Goal: Information Seeking & Learning: Learn about a topic

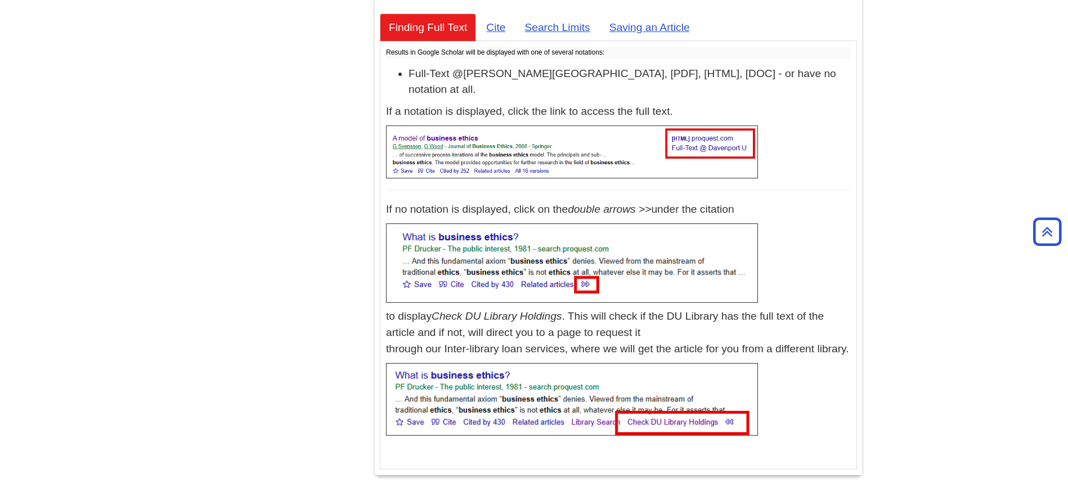
scroll to position [345, 0]
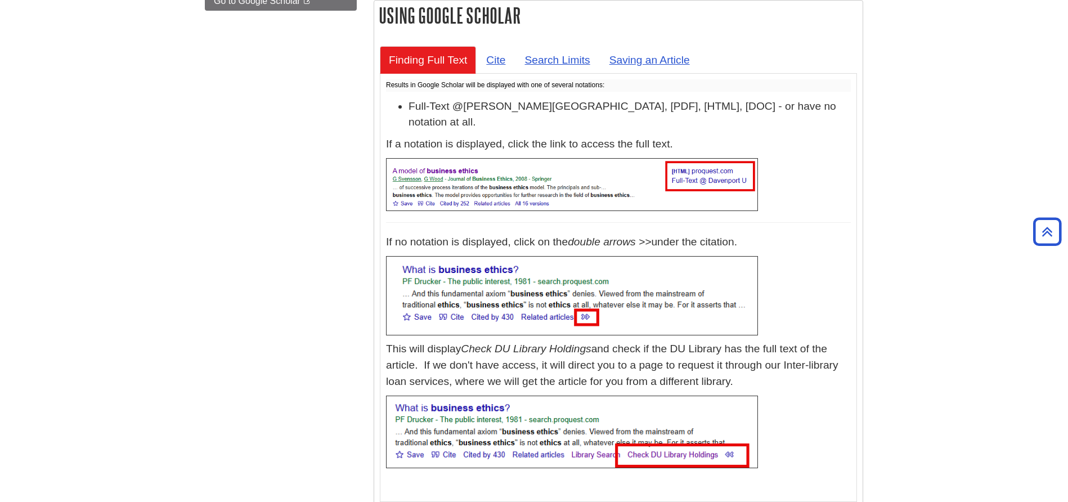
scroll to position [345, 0]
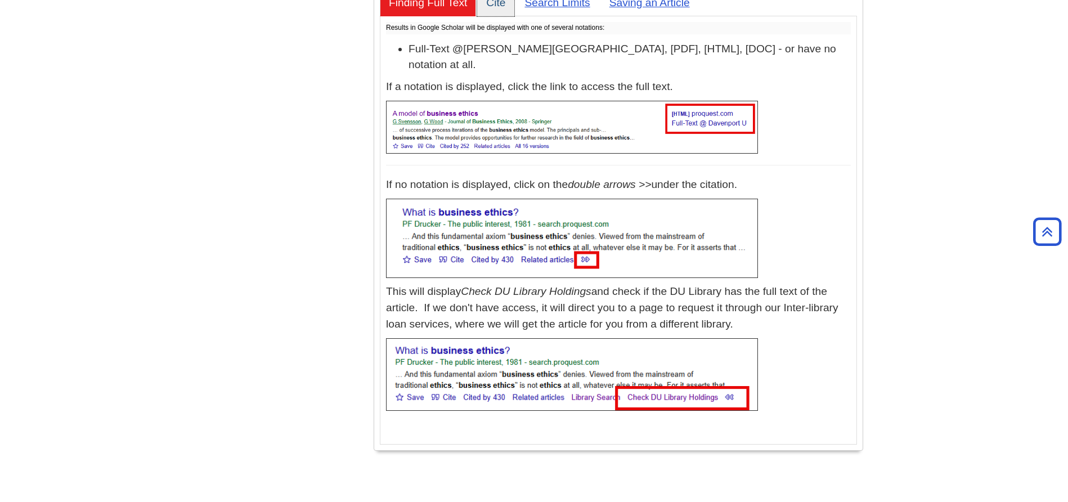
click at [503, 2] on link "Cite" at bounding box center [495, 3] width 37 height 28
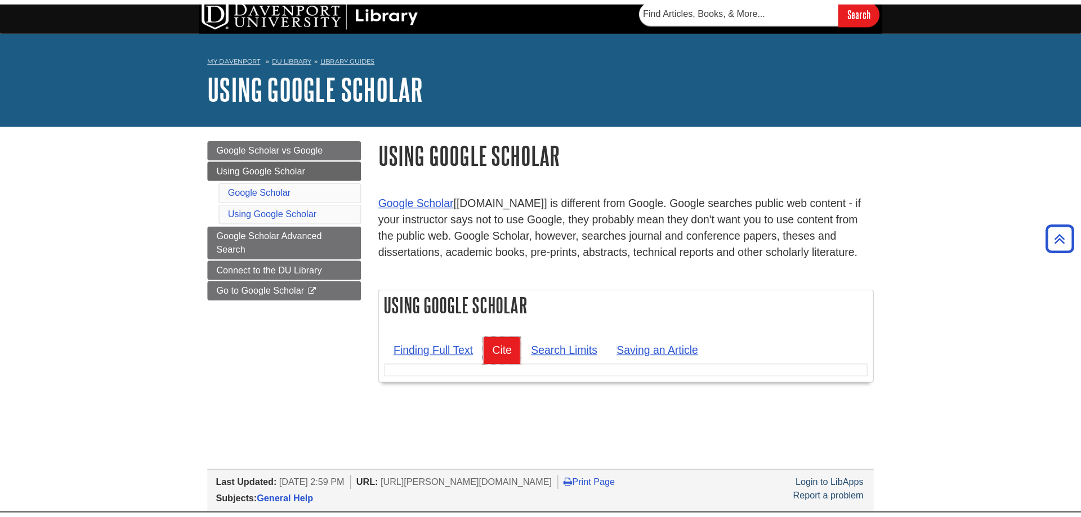
scroll to position [0, 0]
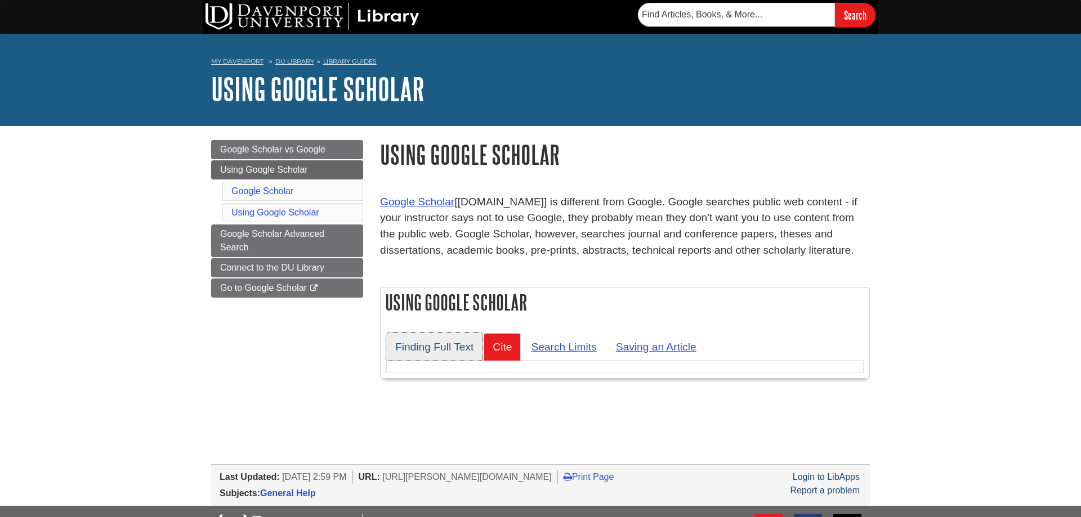
click at [419, 346] on link "Finding Full Text" at bounding box center [434, 347] width 96 height 28
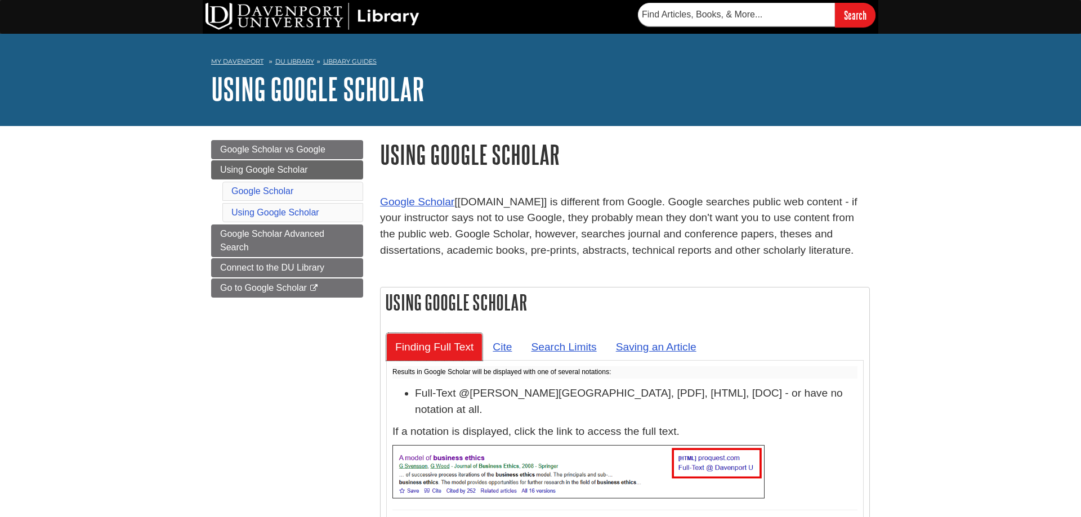
scroll to position [230, 0]
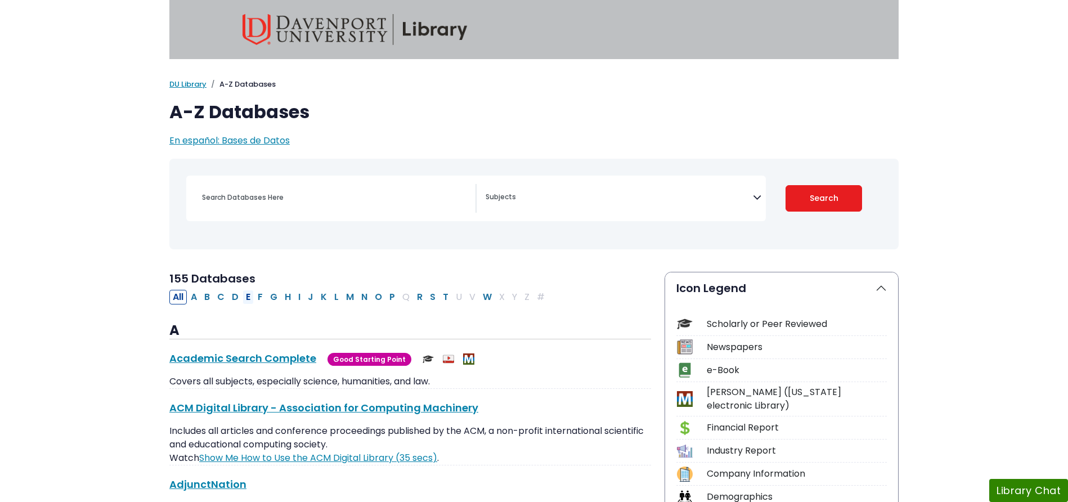
click at [248, 297] on button "E" at bounding box center [248, 297] width 11 height 15
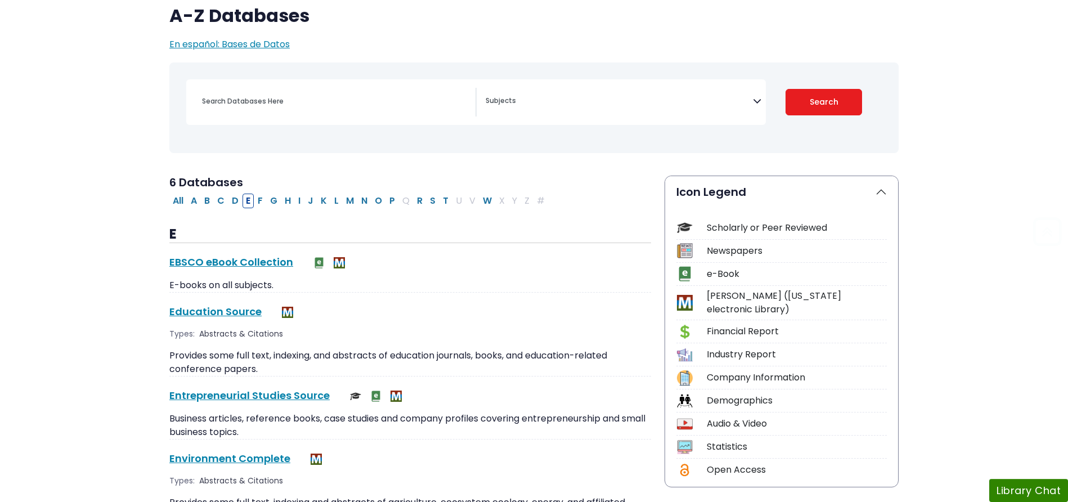
scroll to position [172, 0]
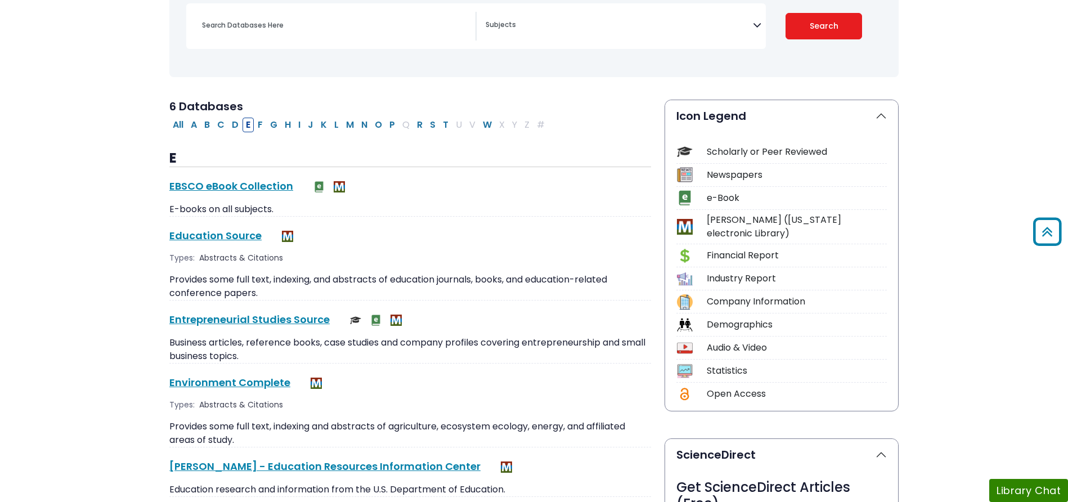
click at [188, 124] on div "All A B C D E F G H I J K L M N O P Q R S T U V W X Y Z #" at bounding box center [359, 124] width 380 height 13
click at [194, 127] on button "A" at bounding box center [193, 125] width 13 height 15
select select "Database Subject Filter"
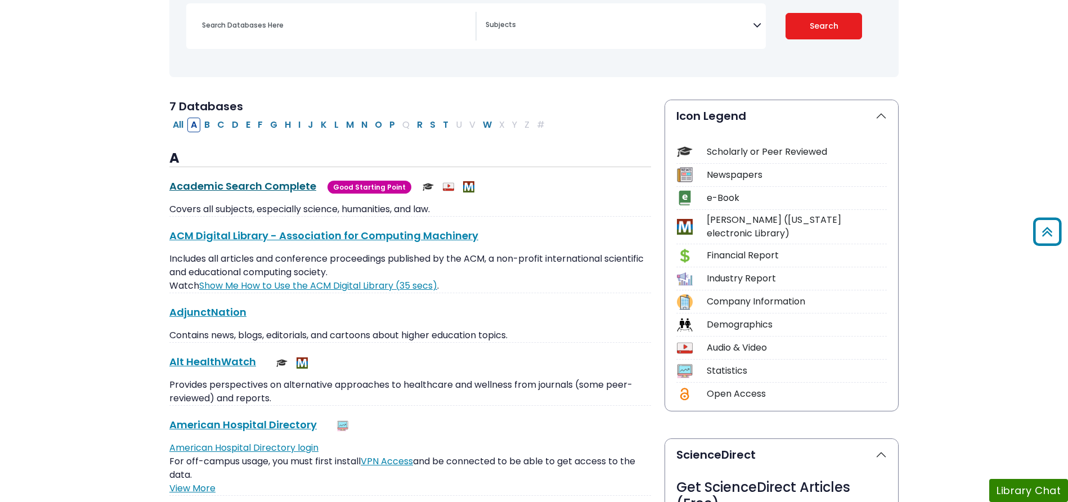
click at [212, 183] on link "Academic Search Complete This link opens in a new window" at bounding box center [242, 186] width 147 height 14
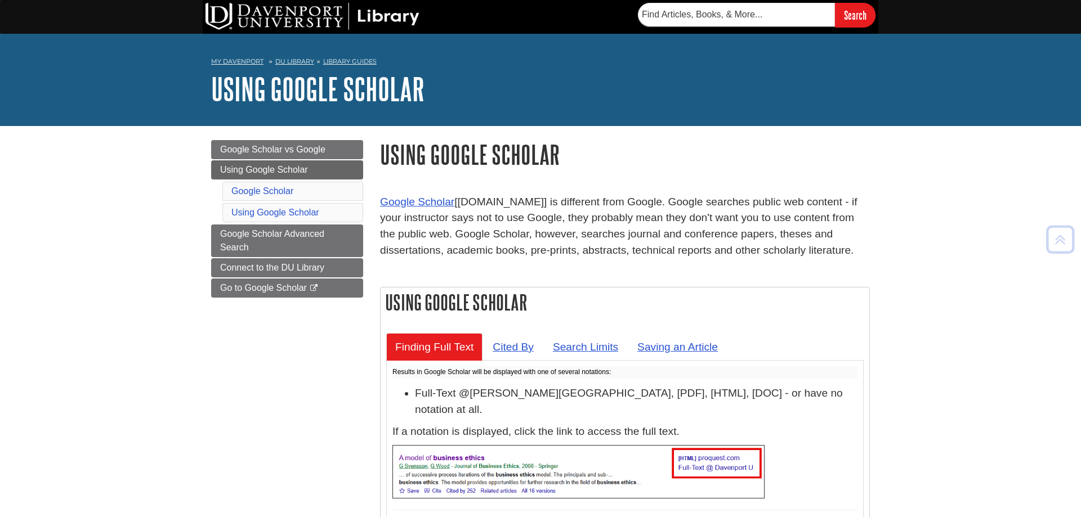
scroll to position [230, 0]
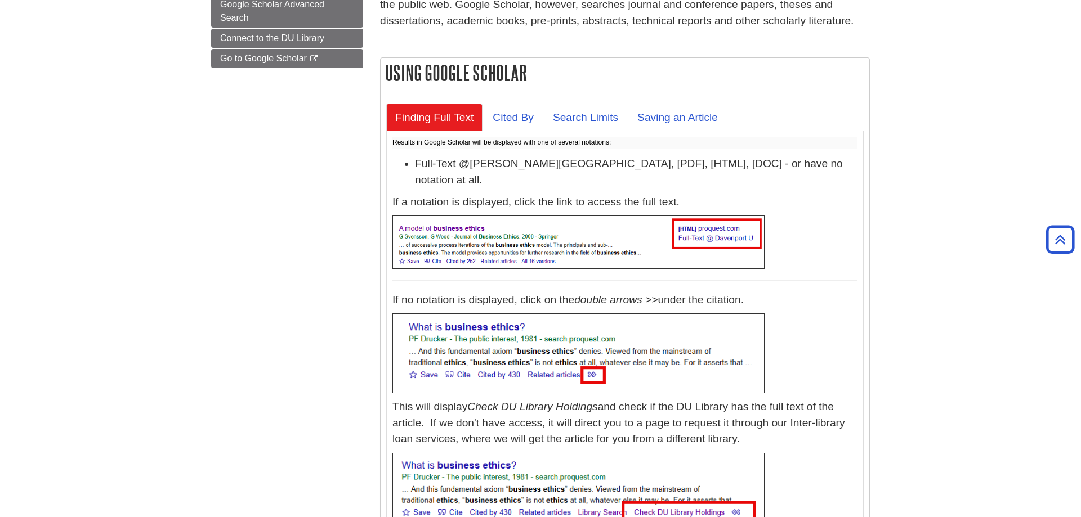
click at [518, 144] on p "Results in Google Scholar will be displayed with one of several notations:" at bounding box center [624, 143] width 465 height 12
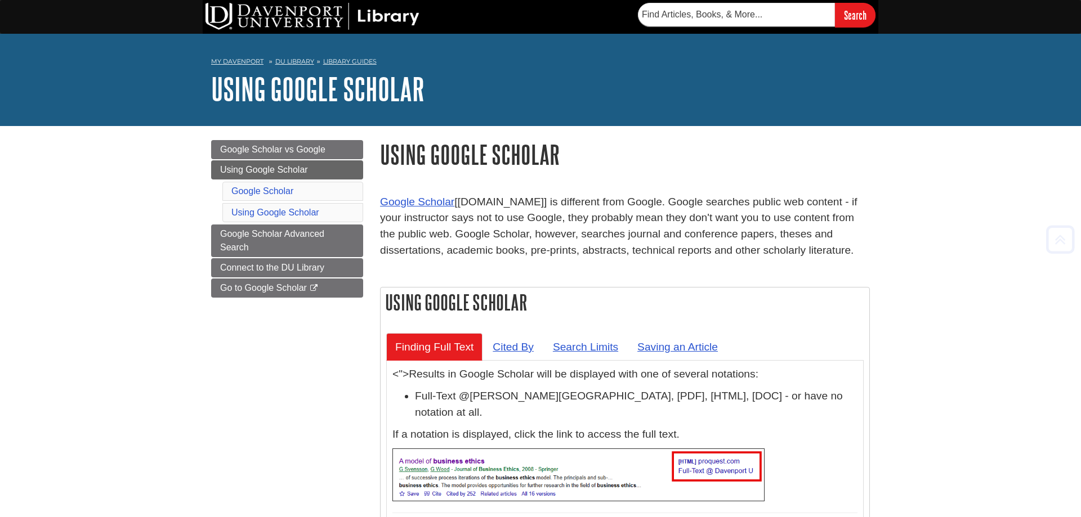
scroll to position [230, 0]
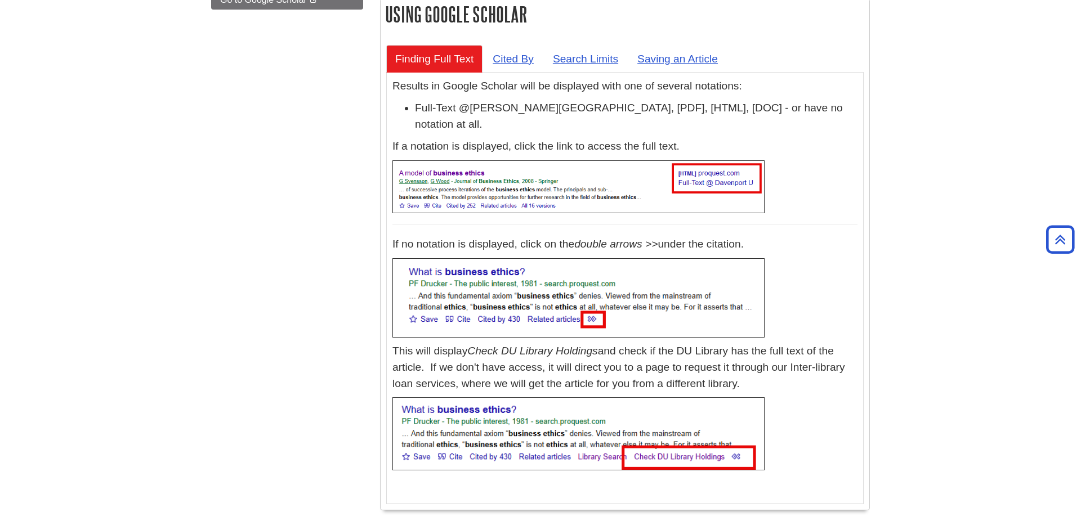
scroll to position [287, 0]
click at [516, 66] on link "Cited By" at bounding box center [513, 60] width 59 height 28
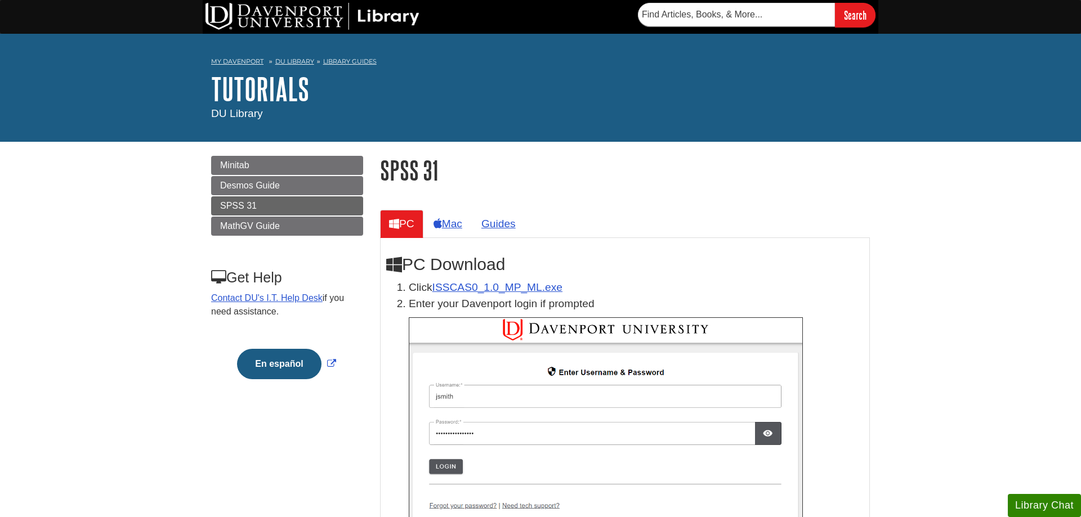
scroll to position [172, 0]
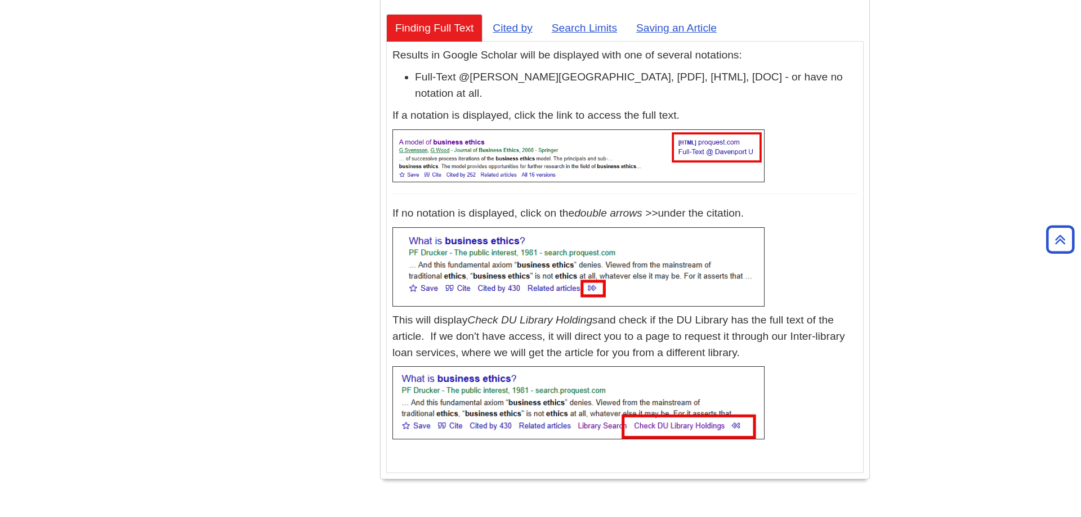
scroll to position [345, 0]
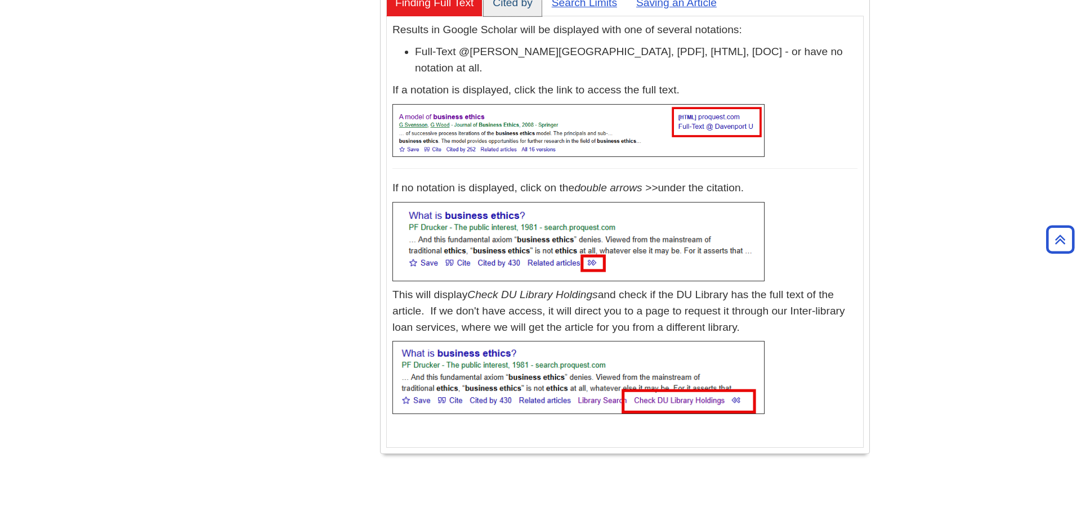
click at [517, 5] on link "Cited by" at bounding box center [512, 3] width 57 height 28
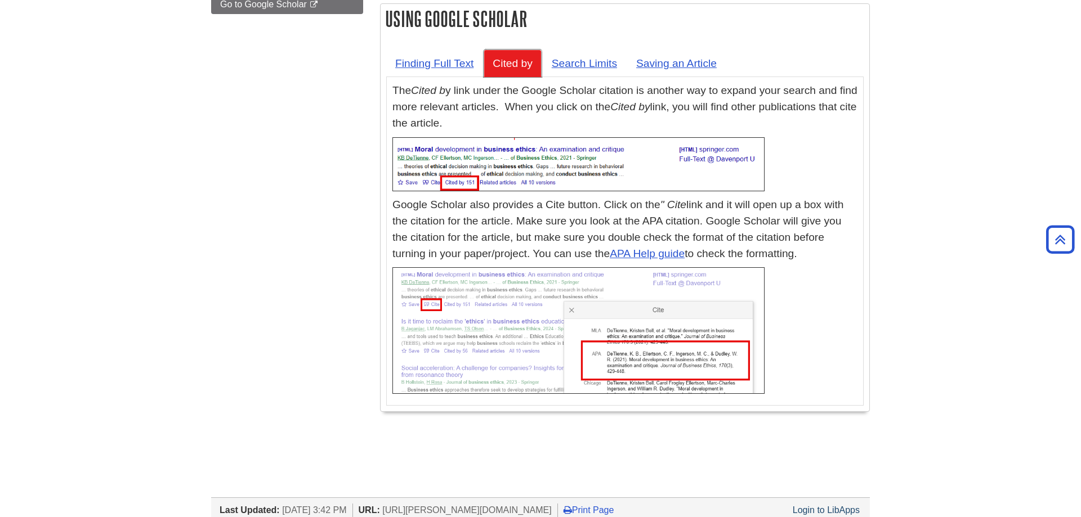
scroll to position [230, 0]
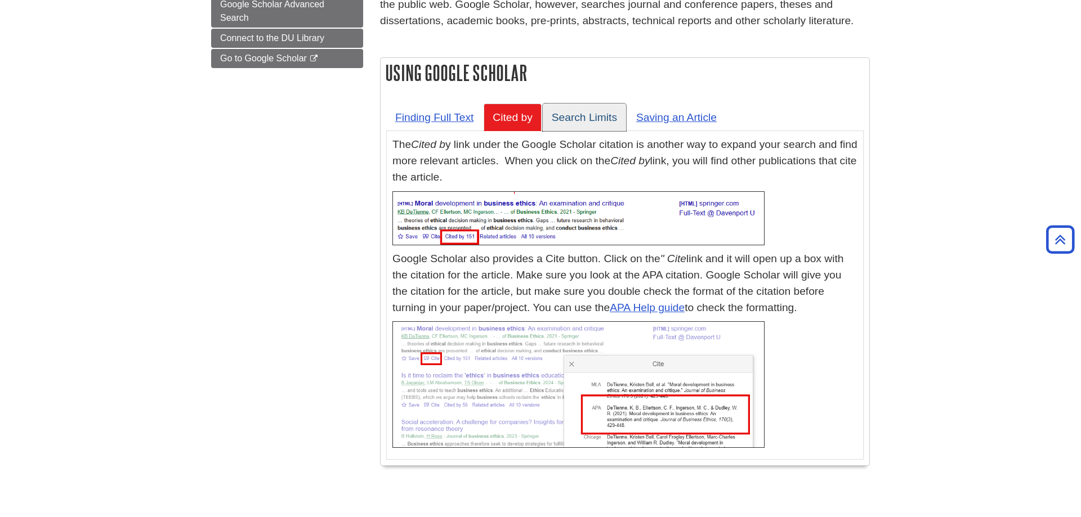
click at [605, 116] on link "Search Limits" at bounding box center [584, 118] width 83 height 28
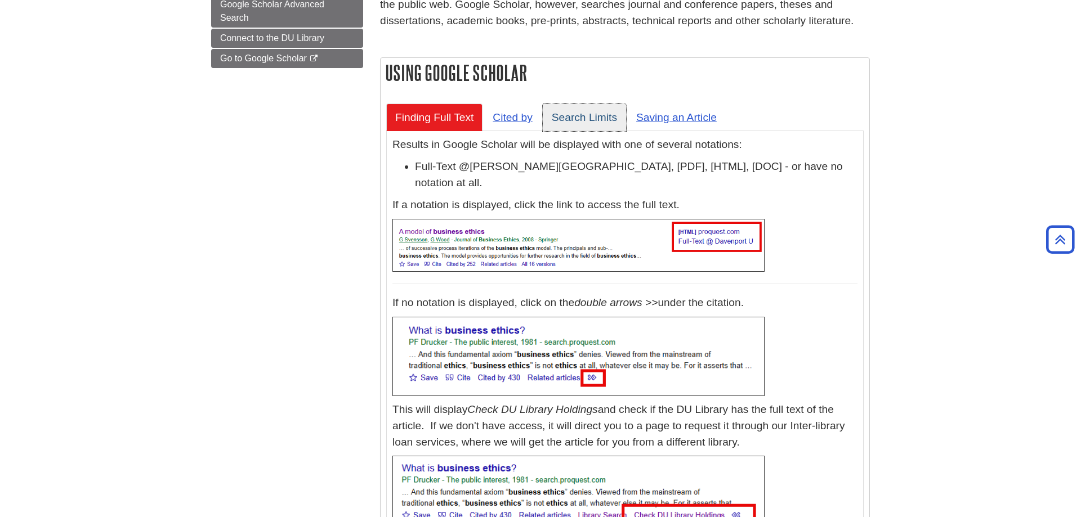
click at [599, 123] on link "Search Limits" at bounding box center [584, 118] width 83 height 28
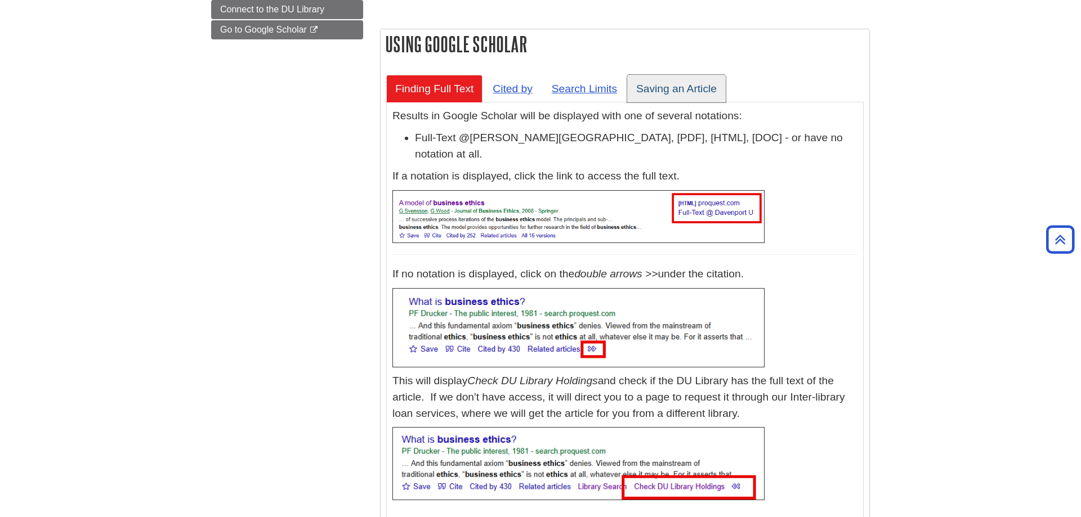
scroll to position [229, 0]
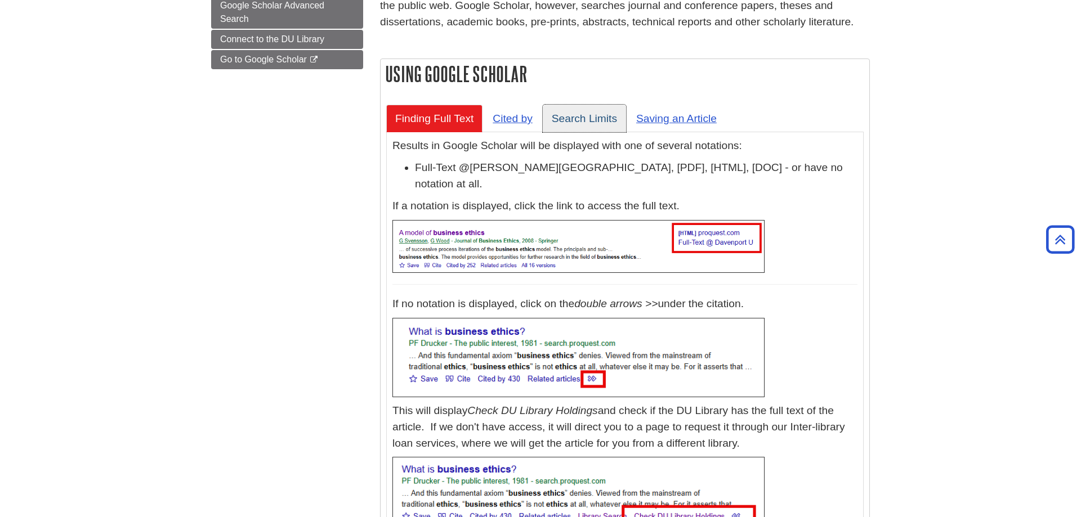
click at [581, 119] on link "Search Limits" at bounding box center [584, 119] width 83 height 28
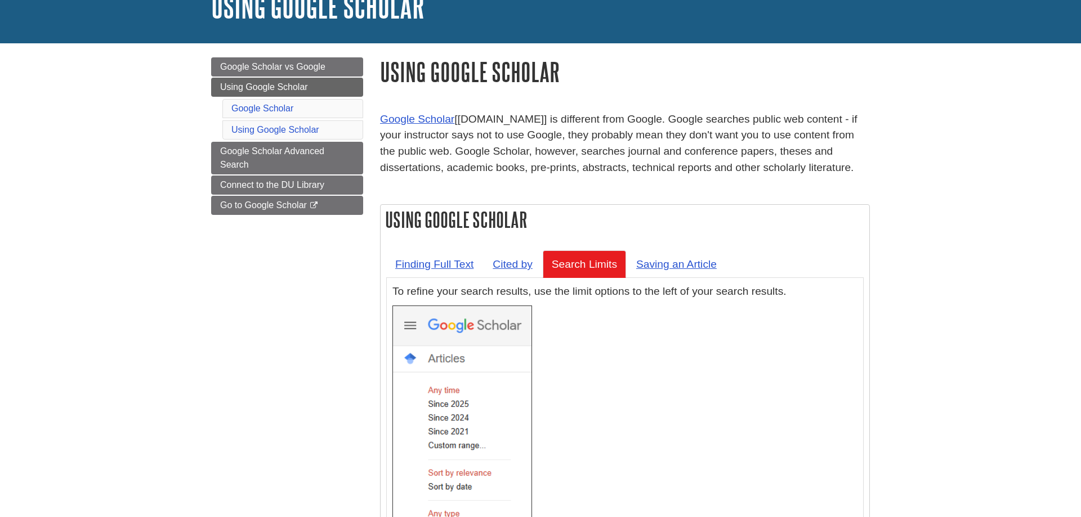
scroll to position [56, 0]
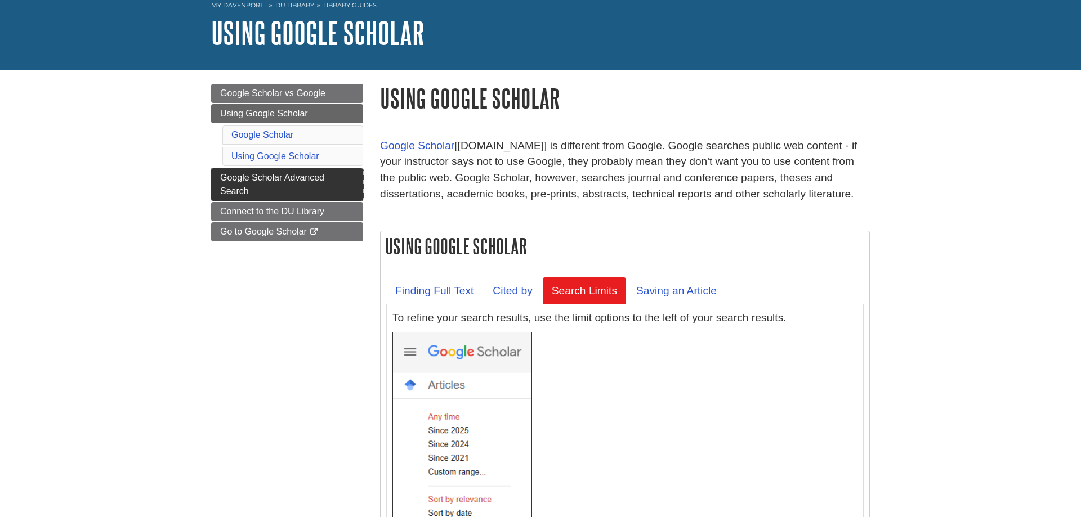
click at [298, 177] on span "Google Scholar Advanced Search" at bounding box center [272, 184] width 104 height 23
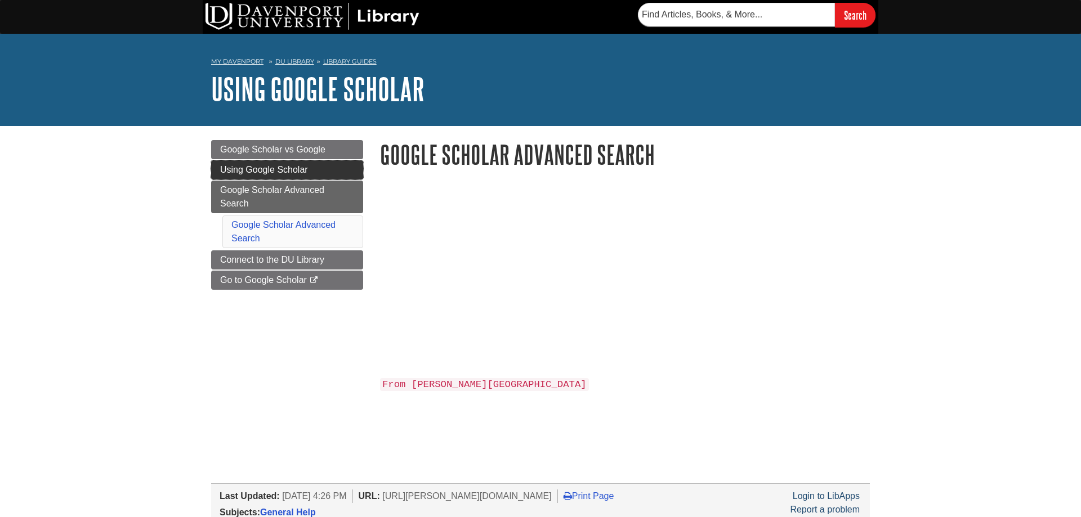
click at [321, 169] on link "Using Google Scholar" at bounding box center [287, 169] width 152 height 19
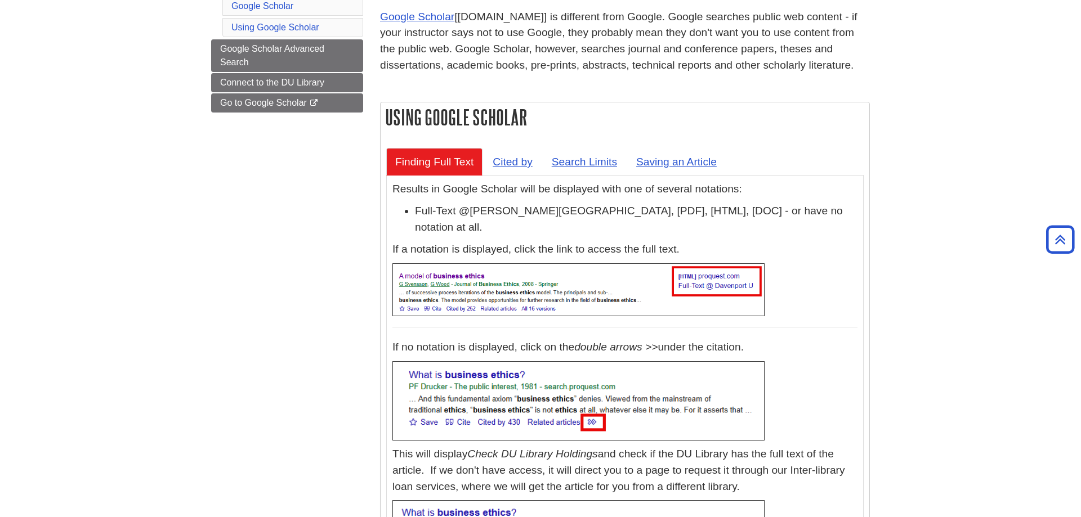
scroll to position [115, 0]
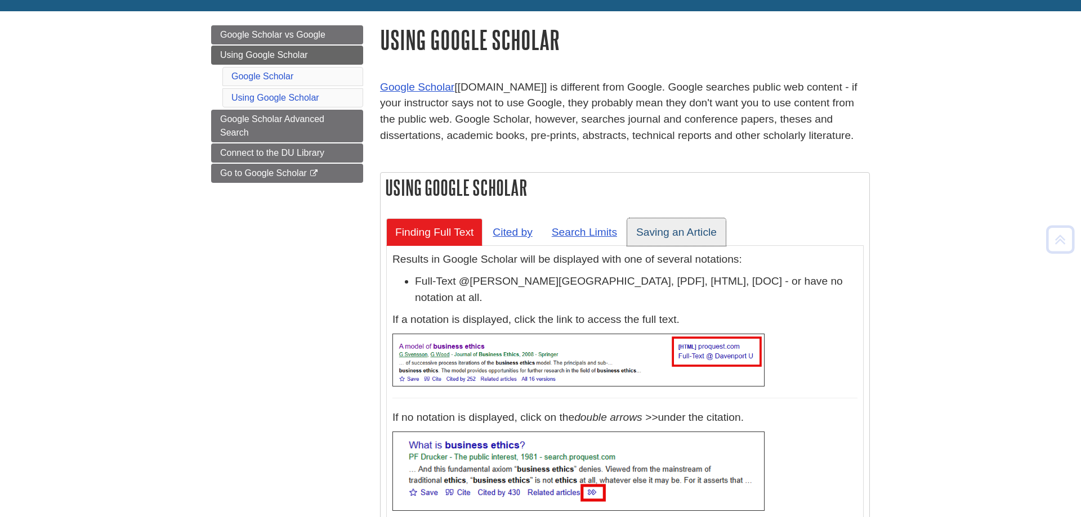
click at [674, 230] on link "Saving an Article" at bounding box center [676, 232] width 99 height 28
